Goal: Task Accomplishment & Management: Manage account settings

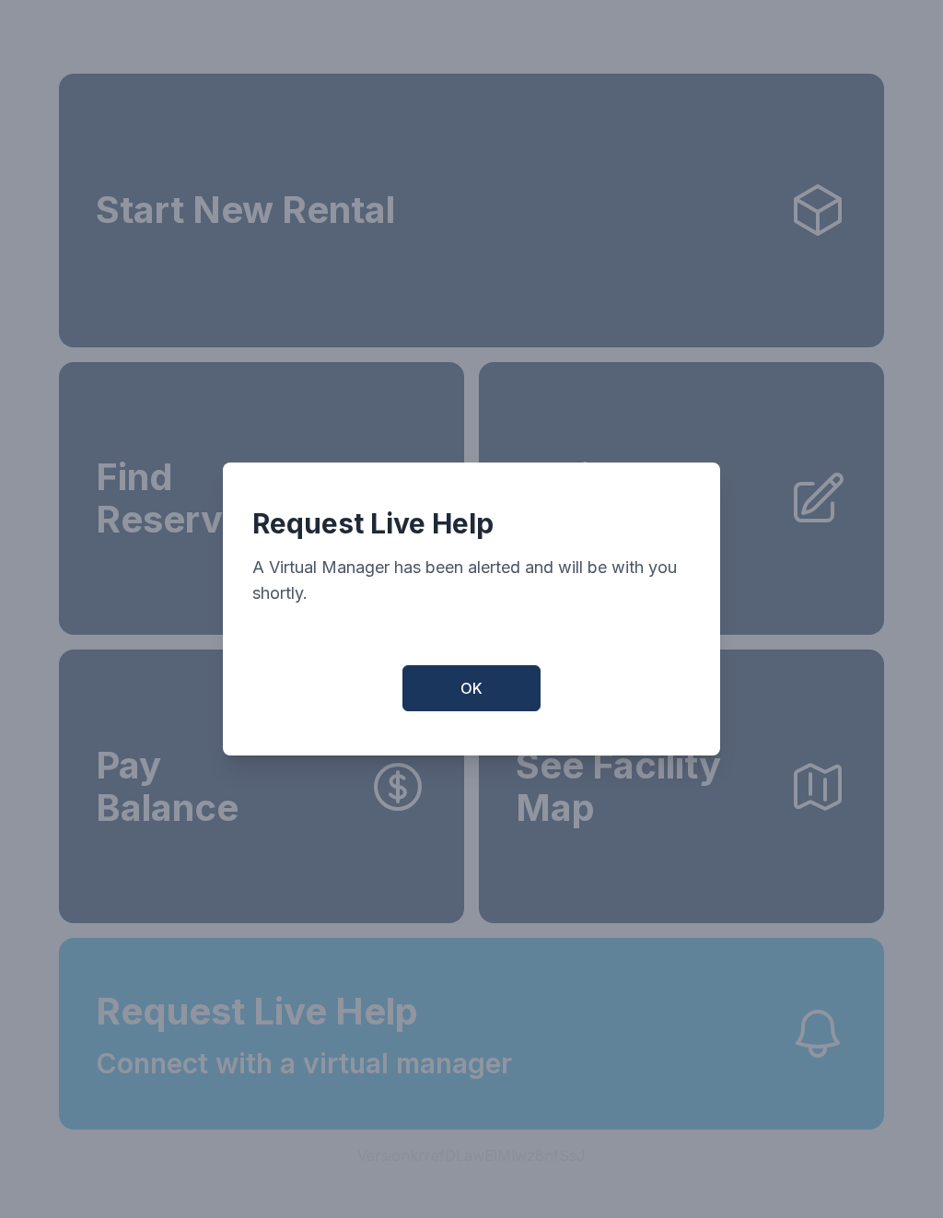
click at [472, 711] on button "OK" at bounding box center [472, 688] width 138 height 46
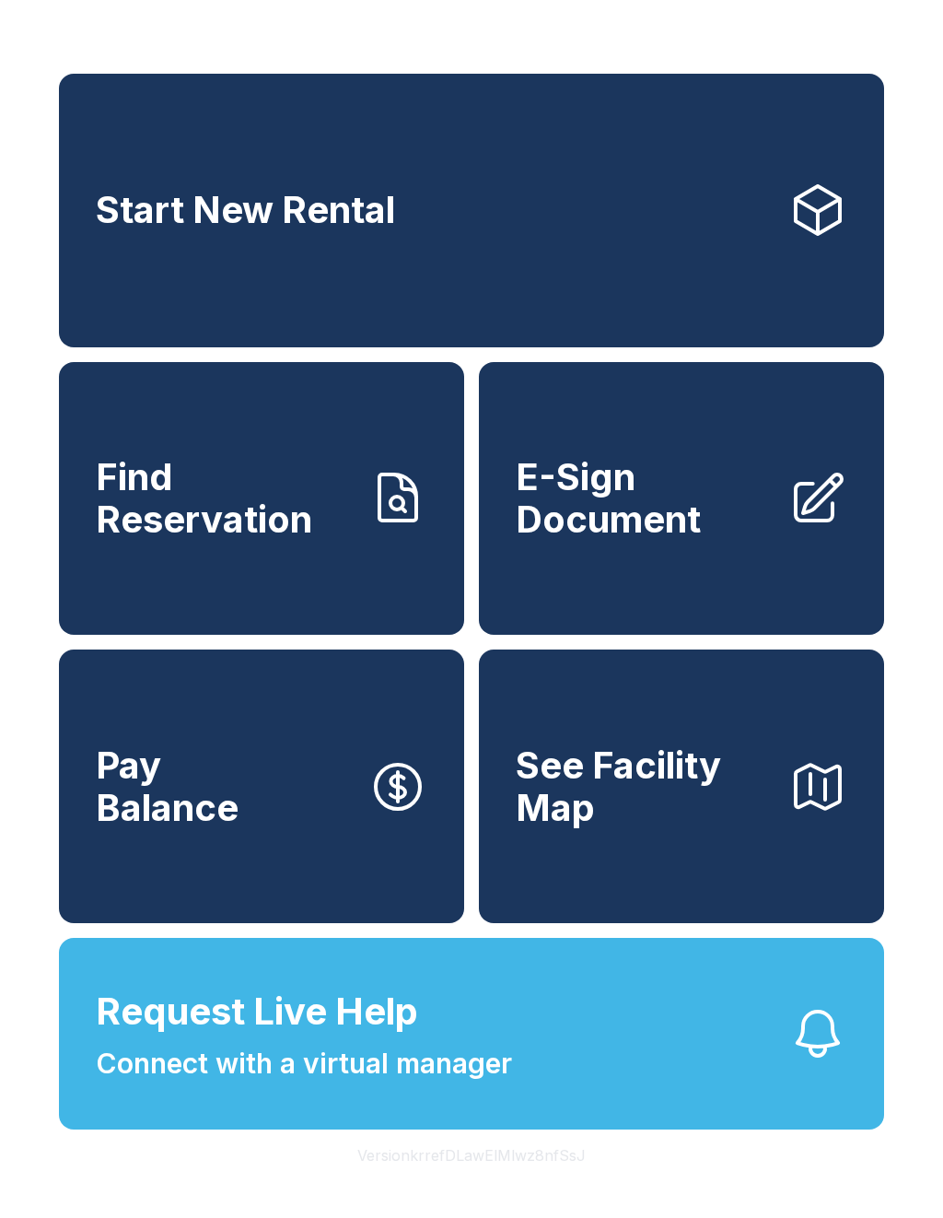
click at [213, 828] on span "Pay Balance" at bounding box center [167, 786] width 143 height 84
click at [253, 525] on span "Find Reservation" at bounding box center [225, 498] width 258 height 84
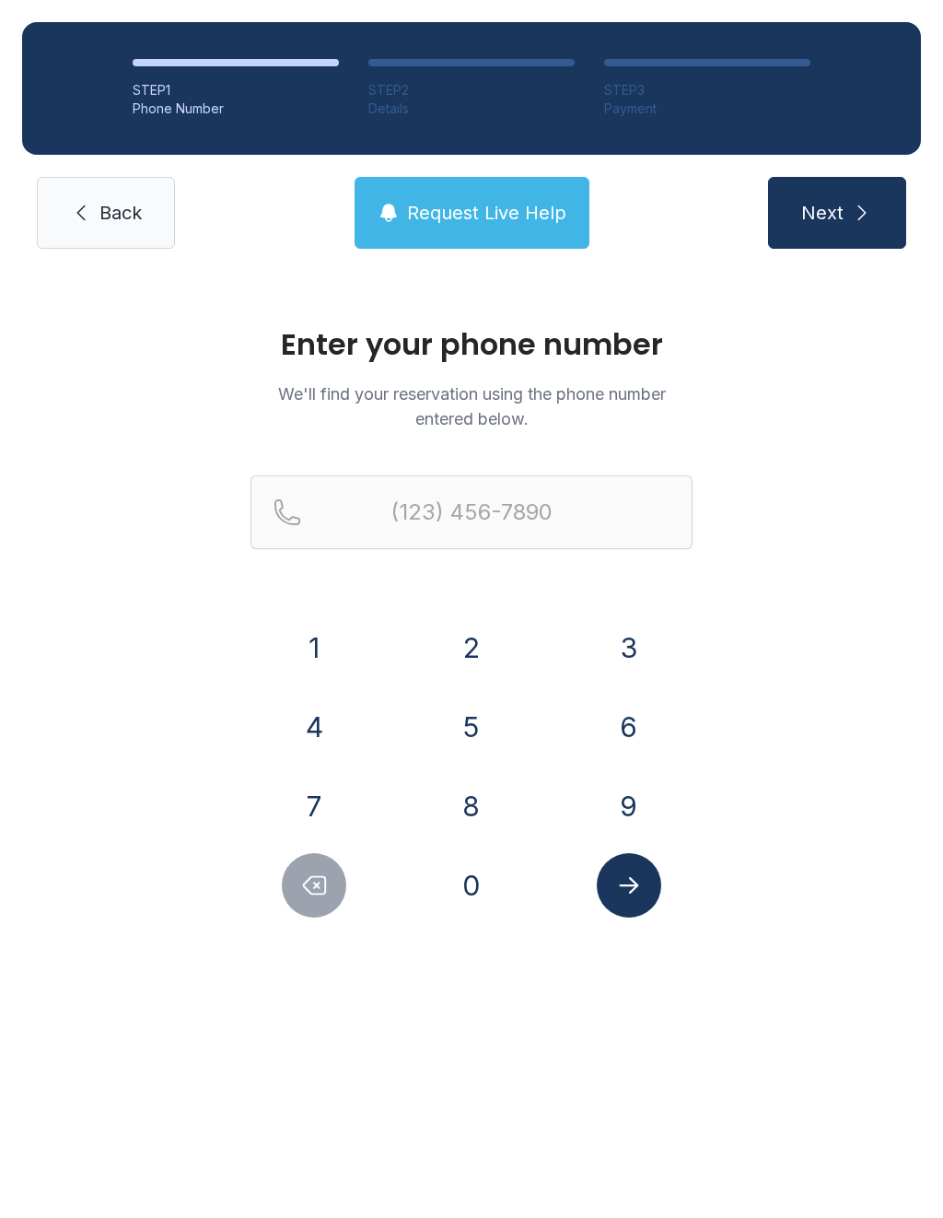
click at [613, 819] on button "9" at bounding box center [629, 806] width 64 height 64
click at [476, 885] on button "0" at bounding box center [471, 885] width 64 height 64
click at [636, 643] on button "3" at bounding box center [629, 647] width 64 height 64
click at [319, 732] on button "4" at bounding box center [314, 727] width 64 height 64
click at [473, 657] on button "2" at bounding box center [471, 647] width 64 height 64
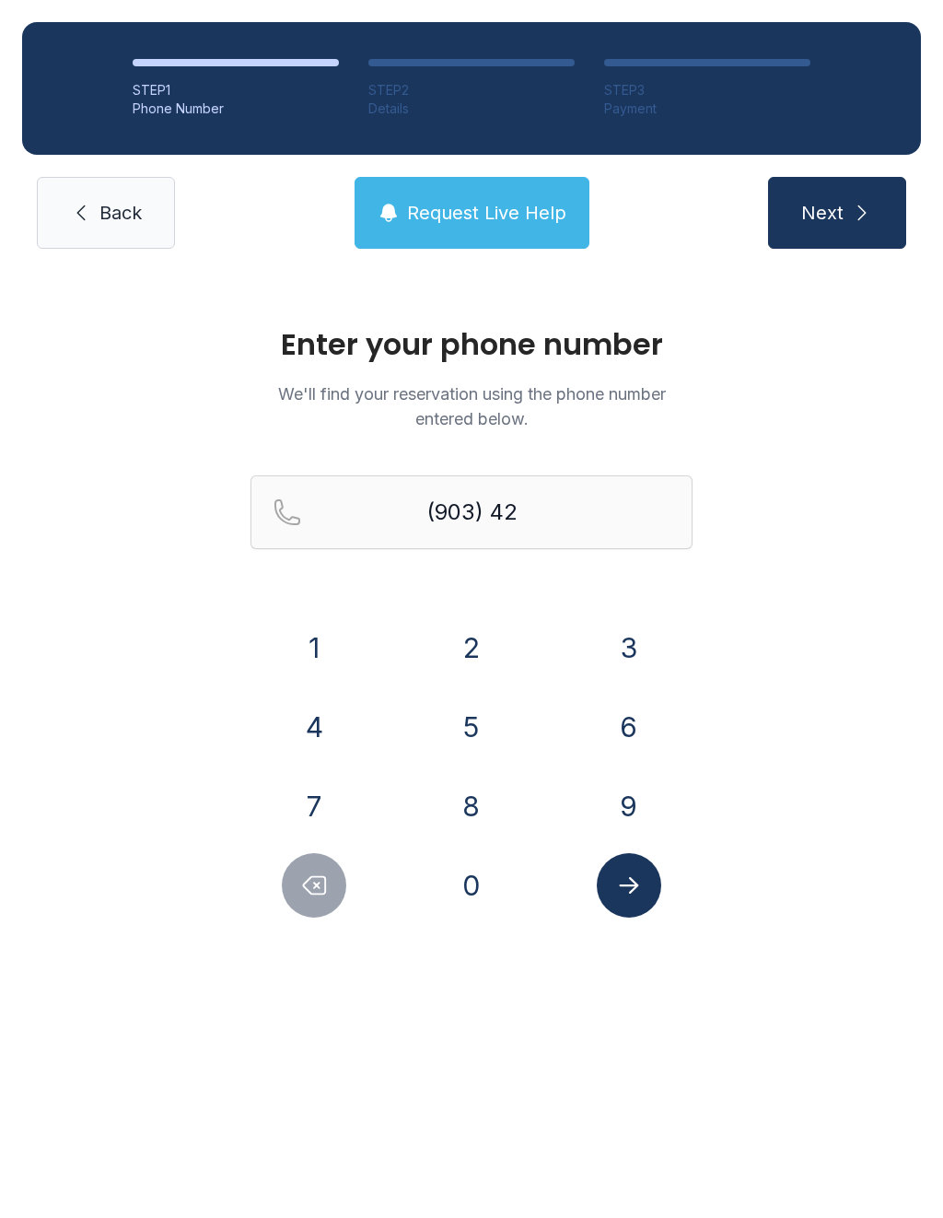
click at [309, 648] on button "1" at bounding box center [314, 647] width 64 height 64
click at [470, 737] on button "5" at bounding box center [471, 727] width 64 height 64
click at [326, 801] on button "7" at bounding box center [314, 806] width 64 height 64
click at [652, 644] on button "3" at bounding box center [629, 647] width 64 height 64
click at [306, 799] on button "7" at bounding box center [314, 806] width 64 height 64
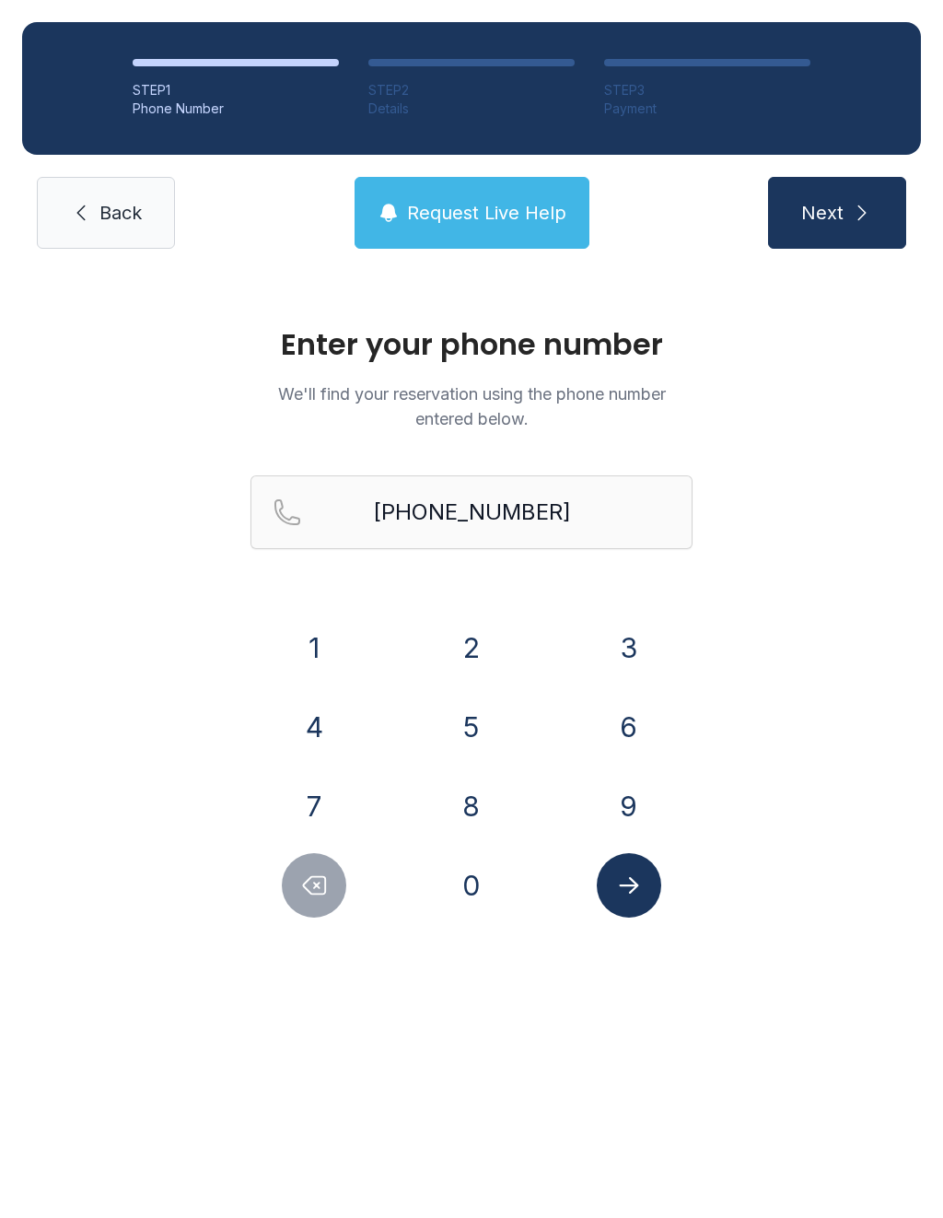
click at [649, 891] on button "Submit lookup form" at bounding box center [629, 885] width 64 height 64
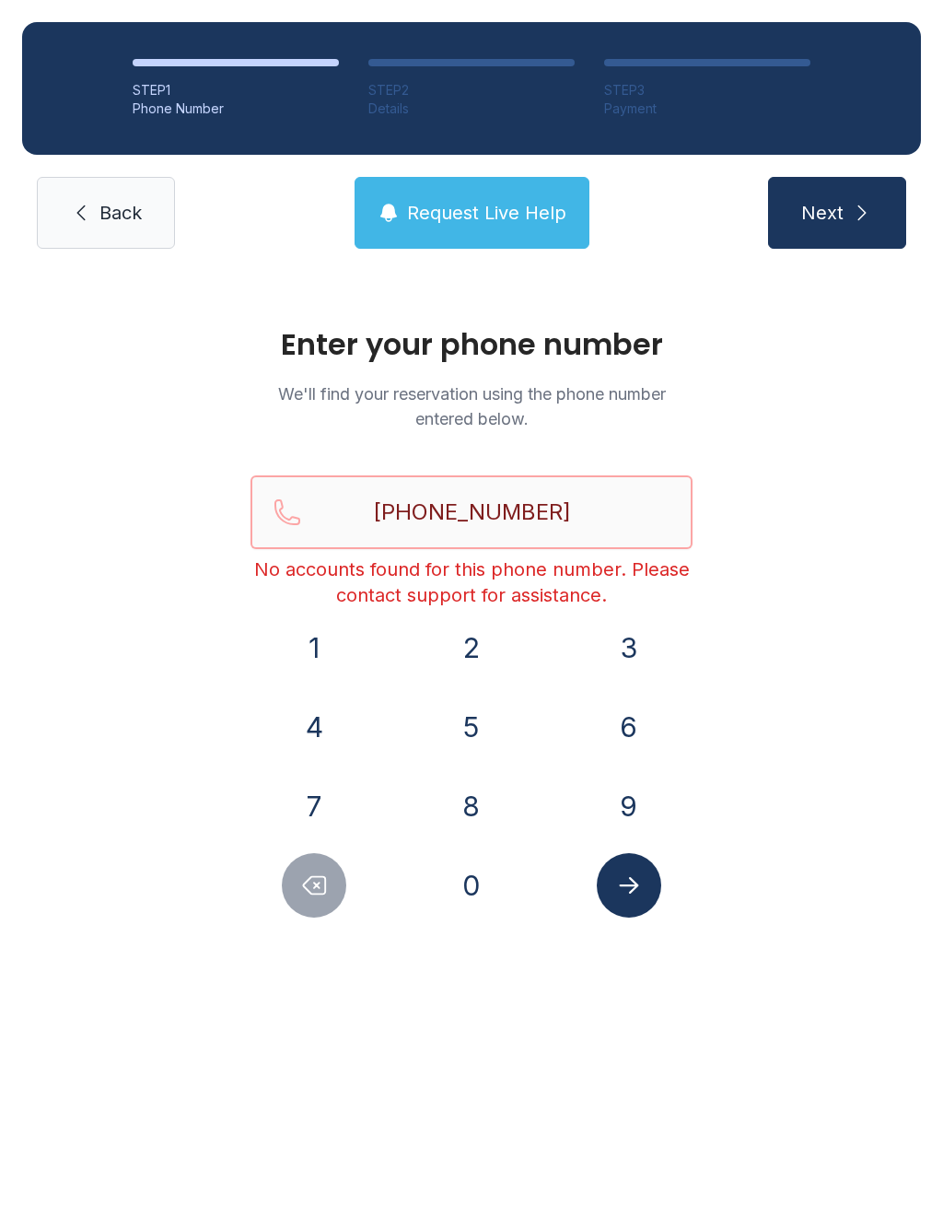
click at [609, 500] on input "[PHONE_NUMBER]" at bounding box center [472, 512] width 442 height 74
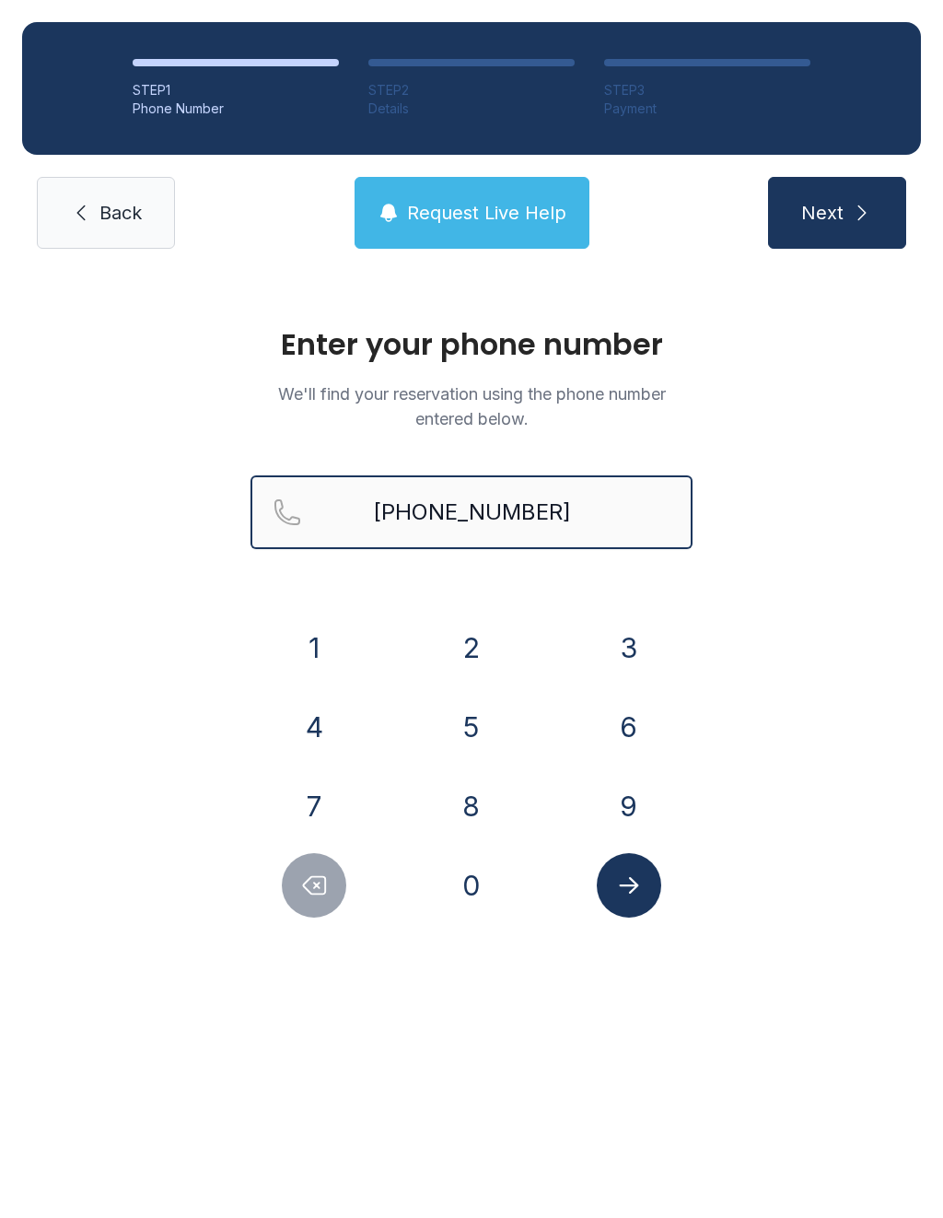
type input "[PHONE_NUMBER]"
click at [829, 225] on span "Next" at bounding box center [823, 213] width 42 height 26
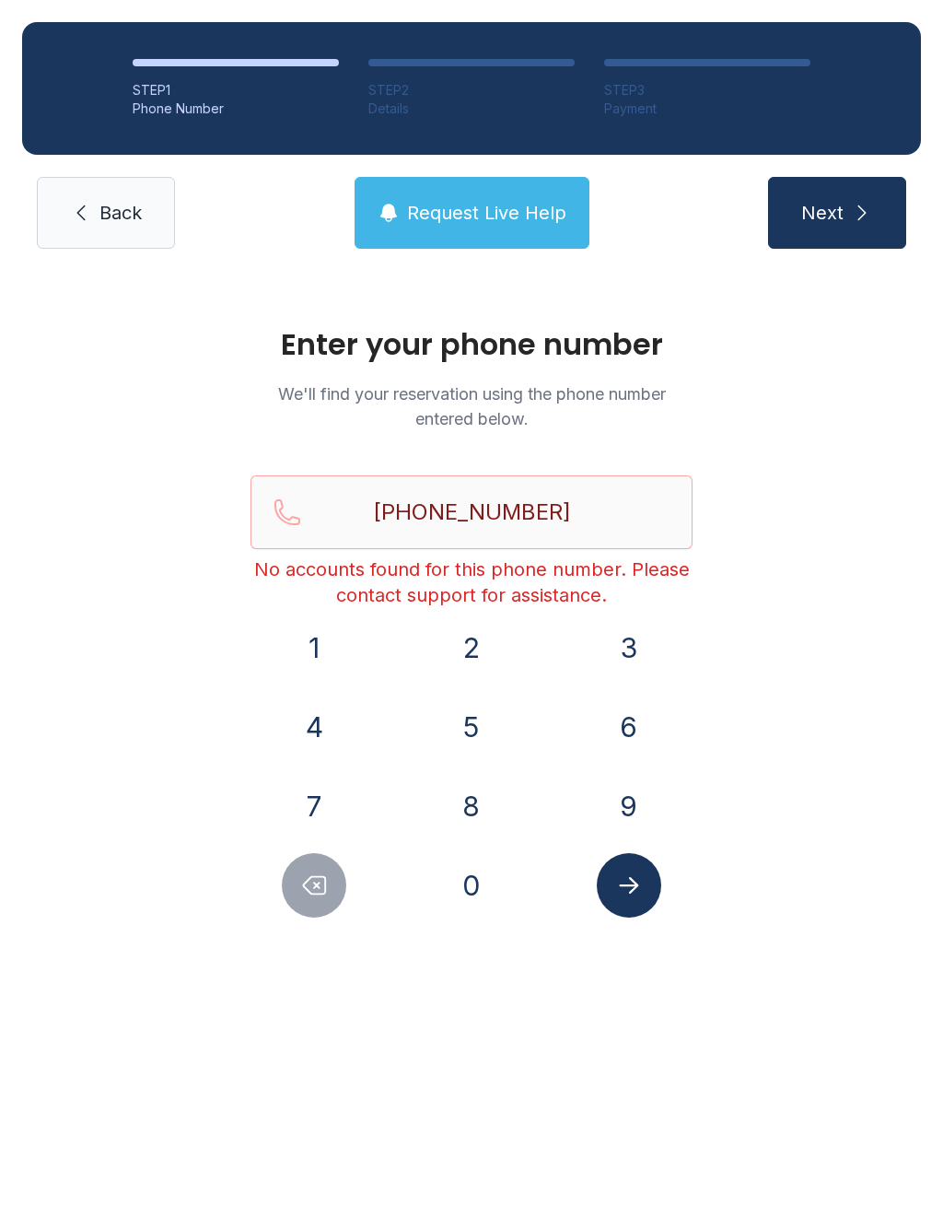
click at [101, 206] on span "Back" at bounding box center [121, 213] width 42 height 26
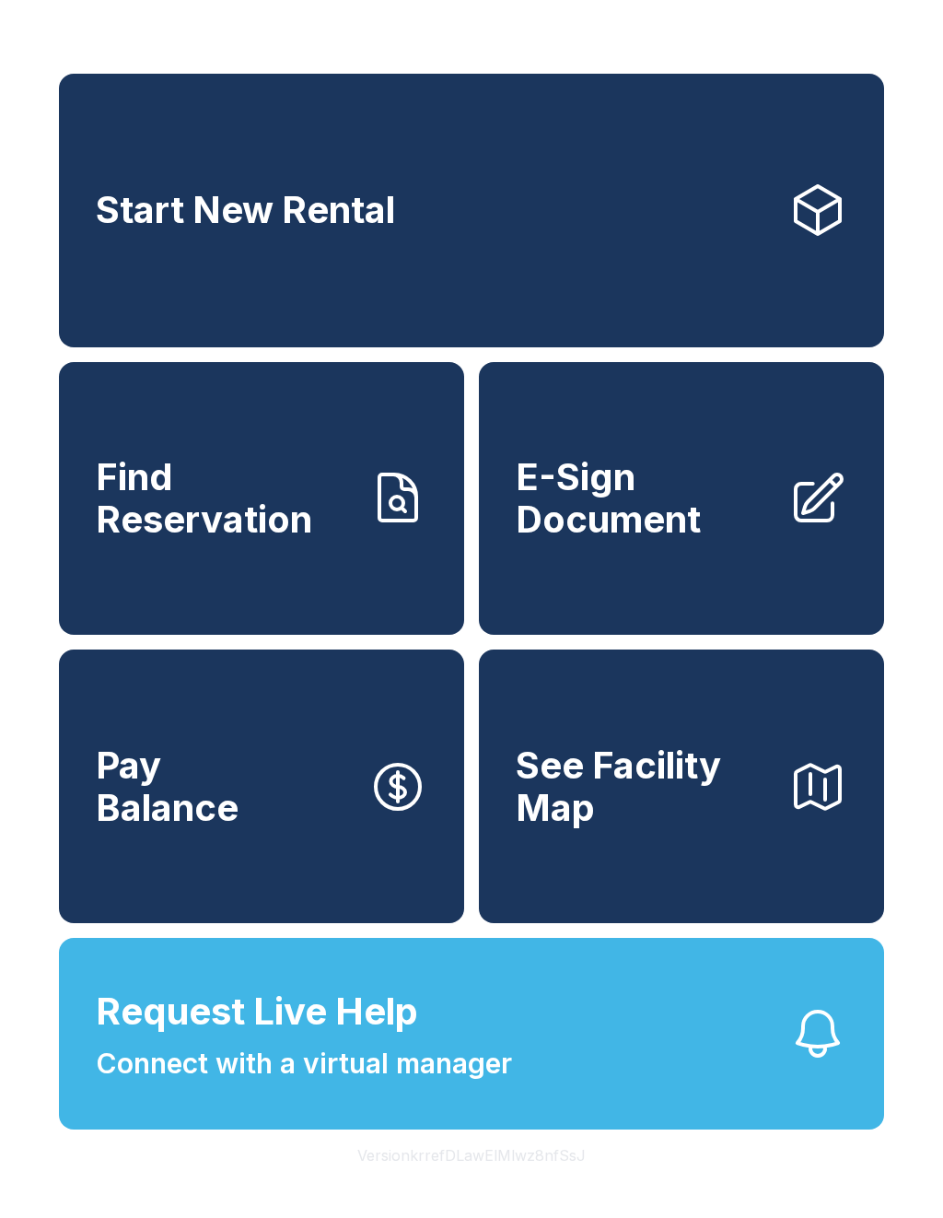
click at [209, 809] on span "Pay Balance" at bounding box center [167, 786] width 143 height 84
